Goal: Information Seeking & Learning: Learn about a topic

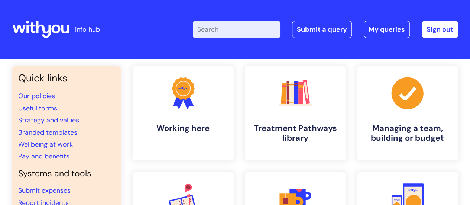
click at [229, 30] on input "Enter your search term here..." at bounding box center [236, 29] width 87 height 16
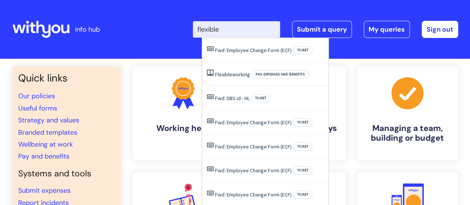
type input "flexible"
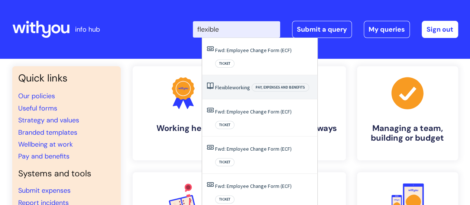
click at [243, 84] on link "Flexible working" at bounding box center [232, 87] width 35 height 7
